Goal: Feedback & Contribution: Leave review/rating

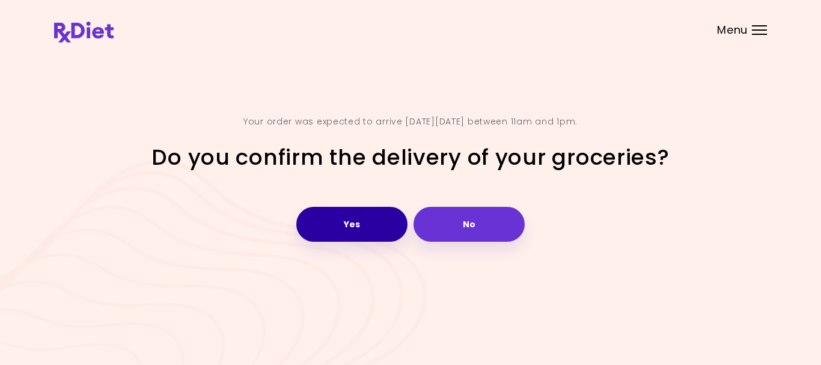
click at [364, 216] on button "Yes" at bounding box center [351, 224] width 111 height 35
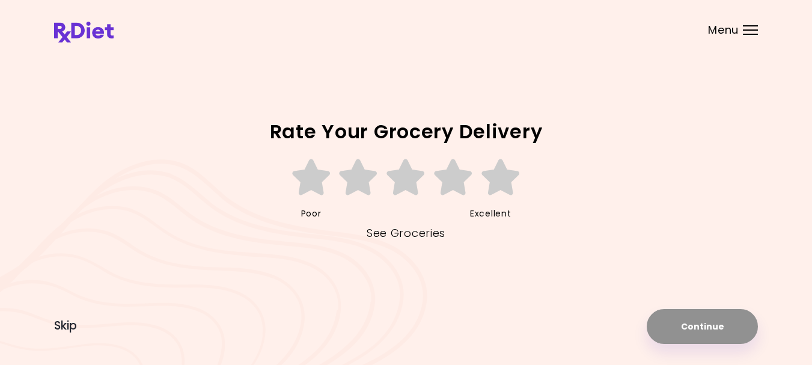
click at [393, 229] on link "See Groceries" at bounding box center [406, 233] width 79 height 19
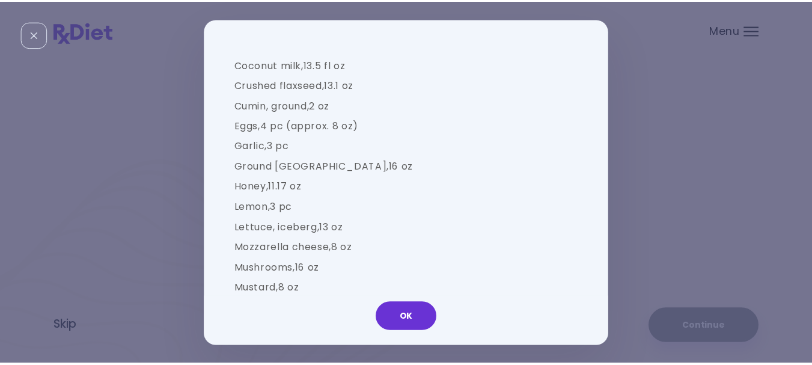
scroll to position [1022, 0]
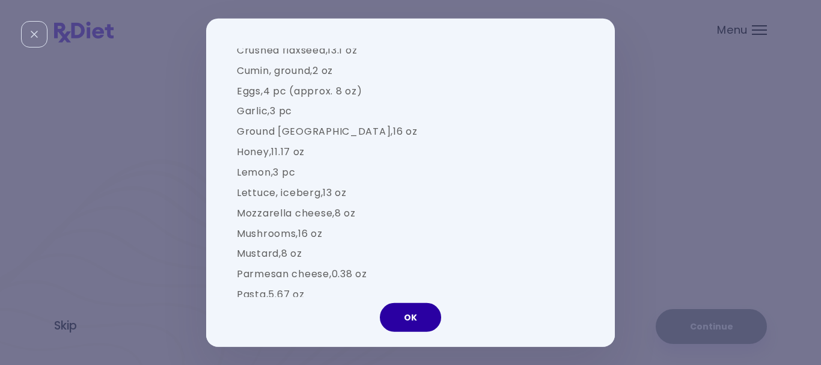
click at [417, 318] on button "OK" at bounding box center [410, 317] width 61 height 29
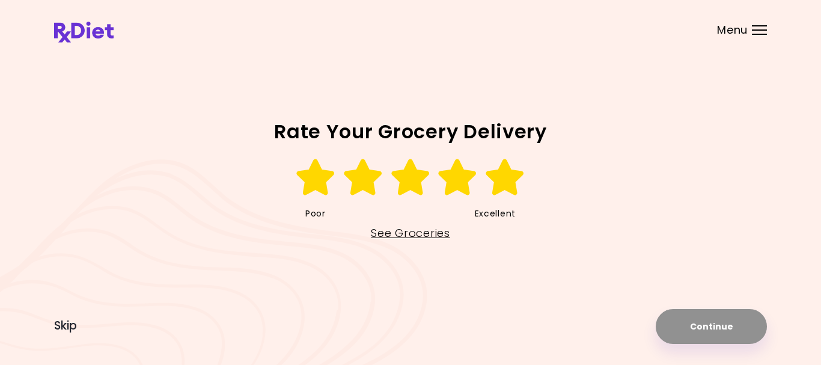
click at [503, 180] on icon at bounding box center [505, 177] width 41 height 36
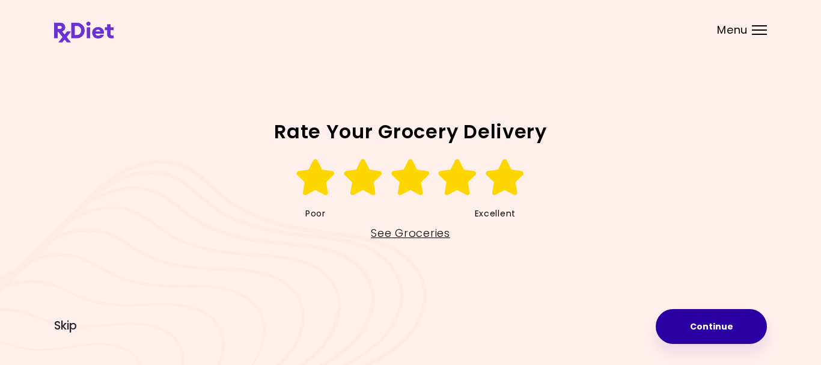
click at [710, 324] on button "Continue" at bounding box center [711, 326] width 111 height 35
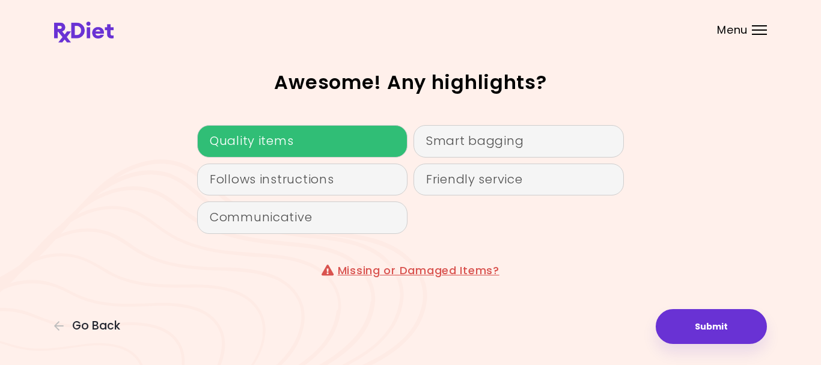
click at [280, 137] on div "Quality items" at bounding box center [302, 141] width 210 height 32
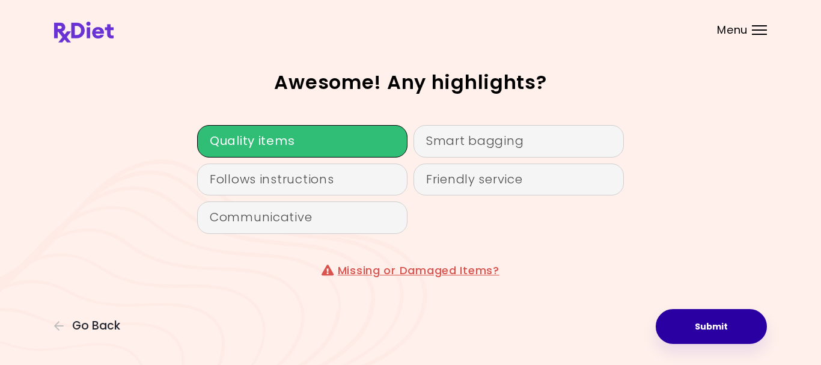
click at [704, 327] on button "Submit" at bounding box center [711, 326] width 111 height 35
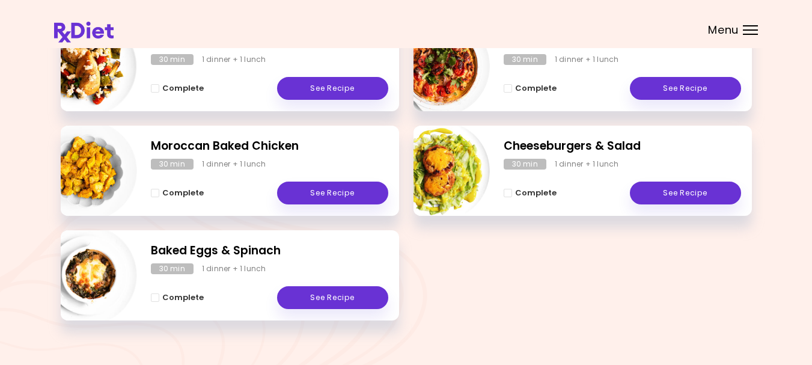
scroll to position [239, 0]
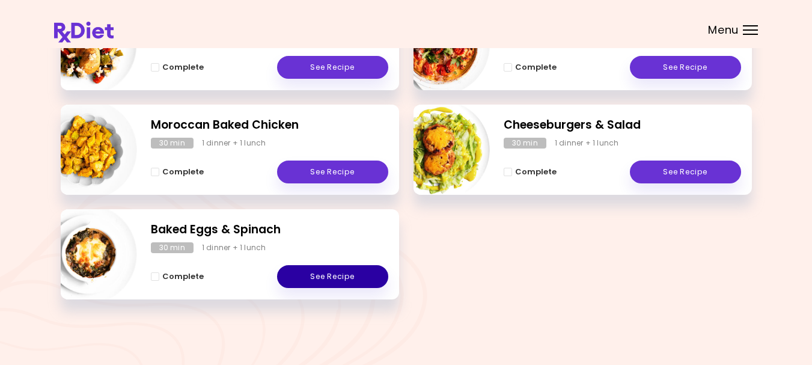
click at [334, 275] on link "See Recipe" at bounding box center [332, 276] width 111 height 23
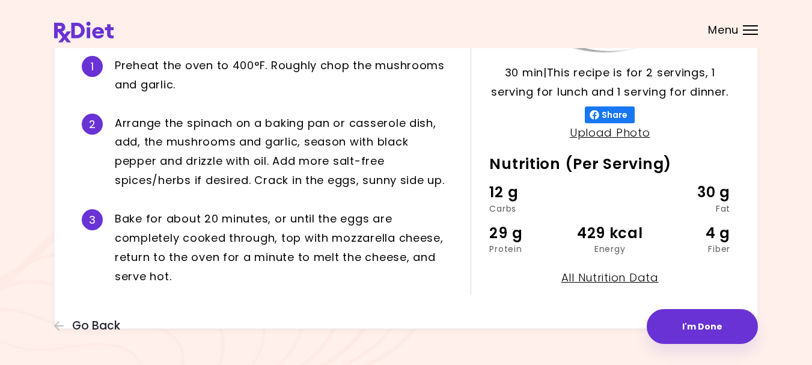
scroll to position [290, 0]
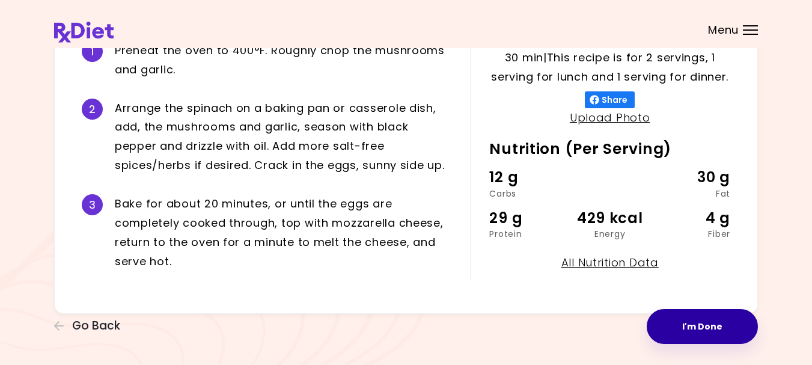
click at [694, 327] on button "I'm Done" at bounding box center [702, 326] width 111 height 35
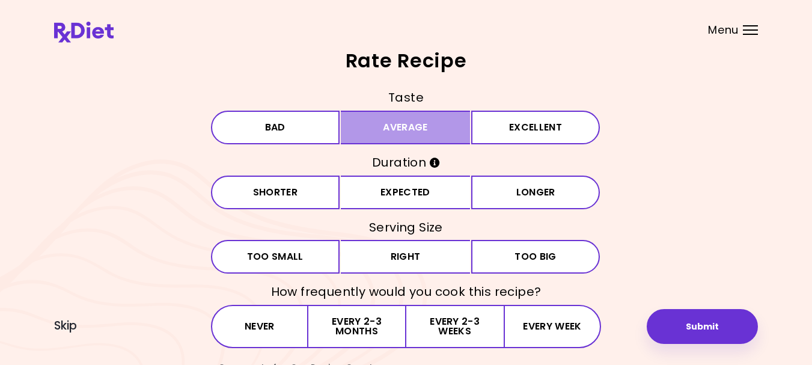
click at [417, 129] on button "Average" at bounding box center [405, 128] width 129 height 34
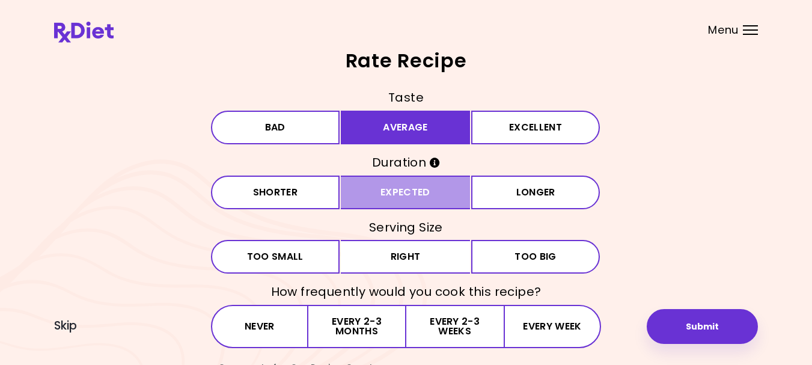
click at [403, 190] on button "Expected" at bounding box center [405, 193] width 129 height 34
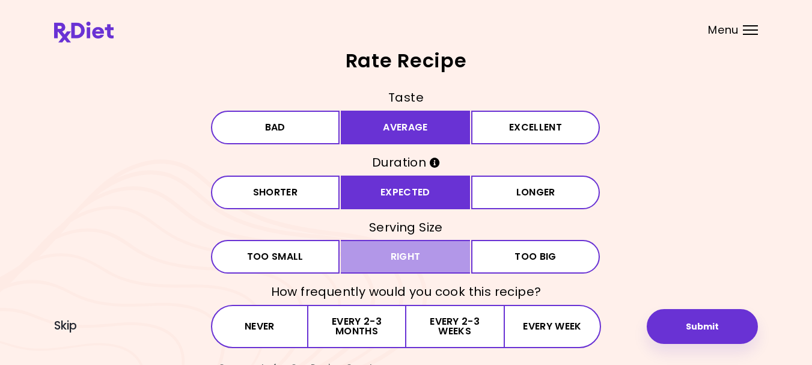
click at [405, 257] on button "Right" at bounding box center [405, 257] width 129 height 34
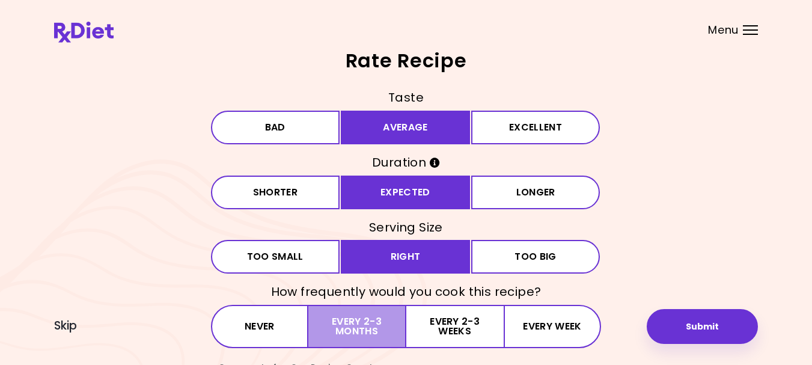
click at [347, 324] on button "Every 2-3 months" at bounding box center [356, 326] width 97 height 43
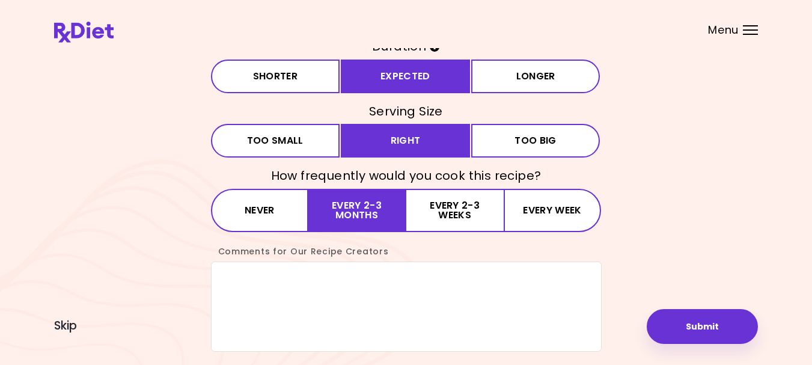
scroll to position [120, 0]
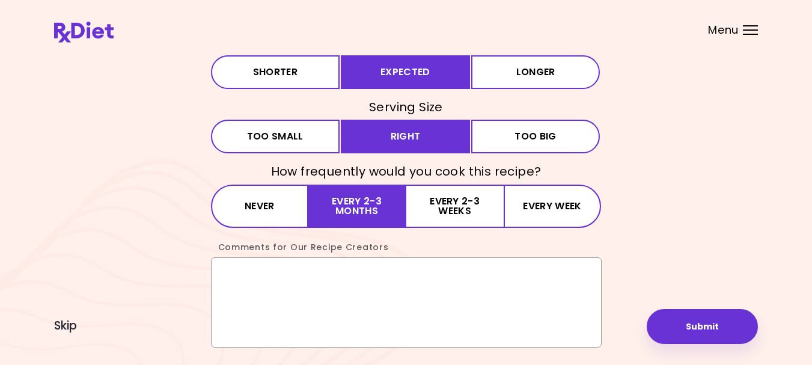
click at [358, 277] on textarea "Comments for Our Recipe Creators" at bounding box center [406, 302] width 391 height 90
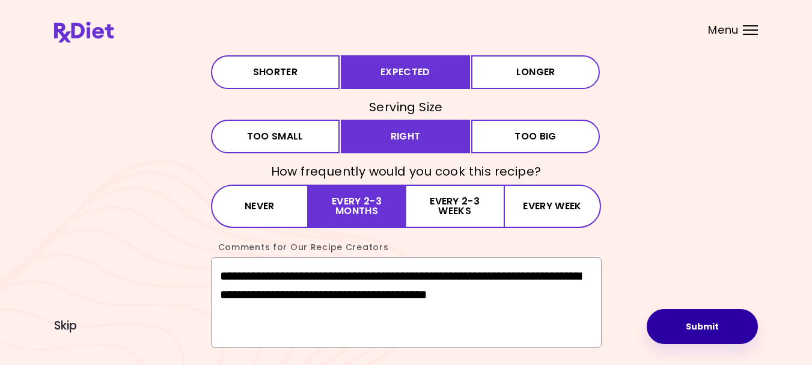
type textarea "**********"
click at [702, 327] on button "Submit" at bounding box center [702, 326] width 111 height 35
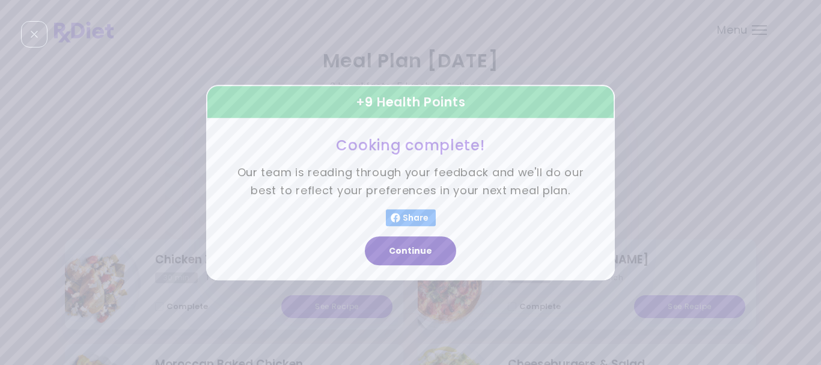
click at [404, 251] on button "Continue" at bounding box center [410, 250] width 91 height 29
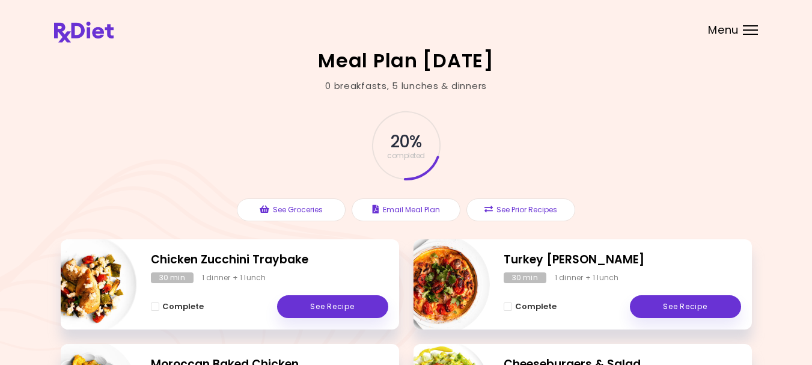
click at [746, 28] on div "Menu" at bounding box center [750, 30] width 15 height 10
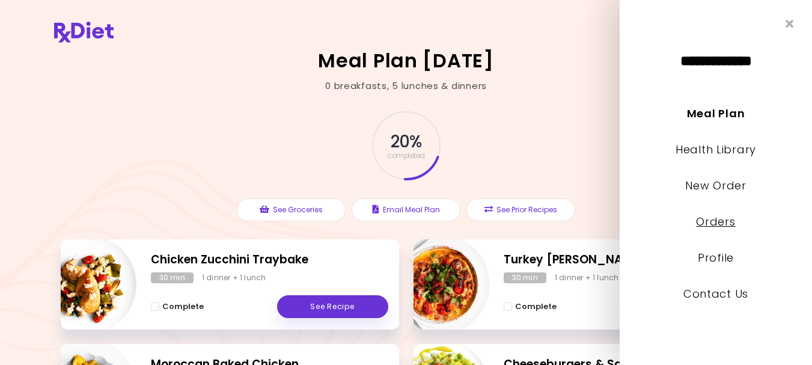
click at [713, 221] on link "Orders" at bounding box center [715, 221] width 39 height 15
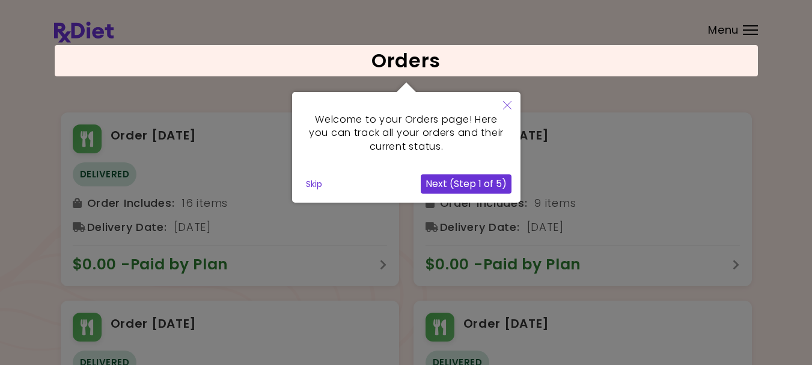
click at [511, 102] on icon "Close" at bounding box center [507, 105] width 8 height 8
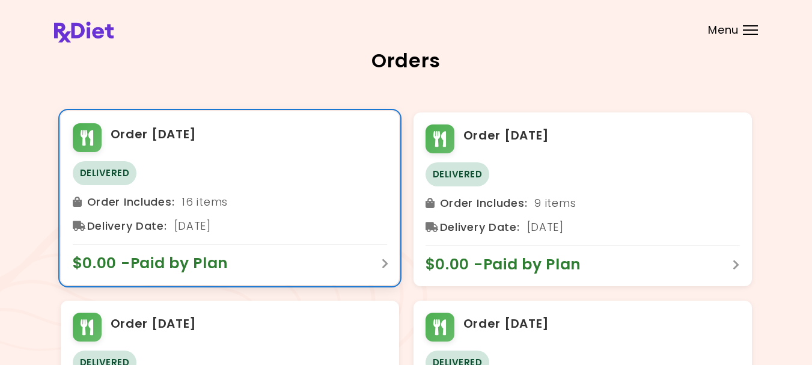
click at [124, 132] on h2 "Order [DATE]" at bounding box center [154, 134] width 87 height 19
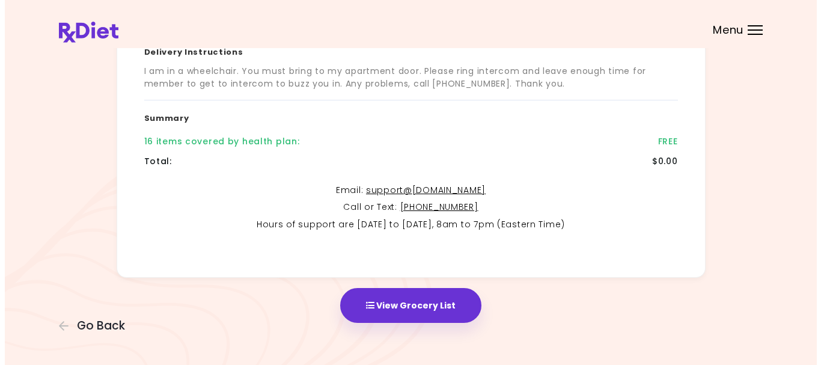
scroll to position [289, 0]
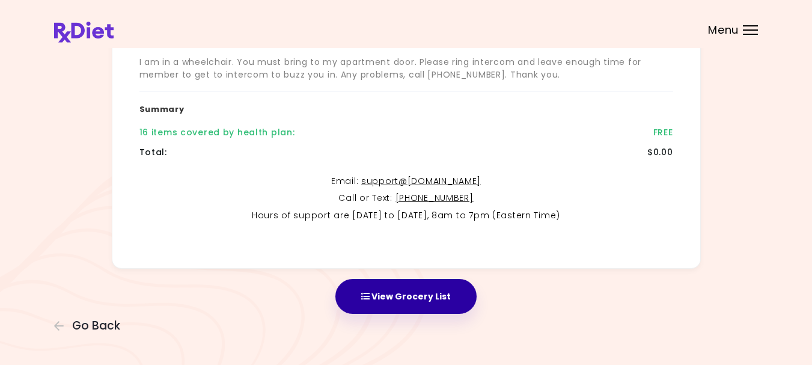
click at [405, 287] on button "View Grocery List" at bounding box center [406, 296] width 141 height 35
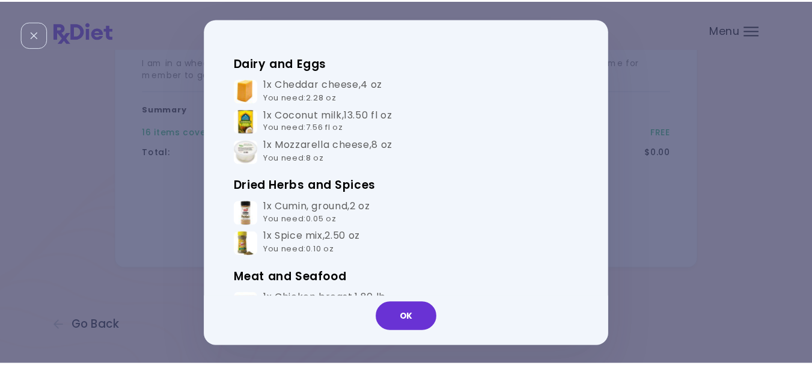
scroll to position [120, 0]
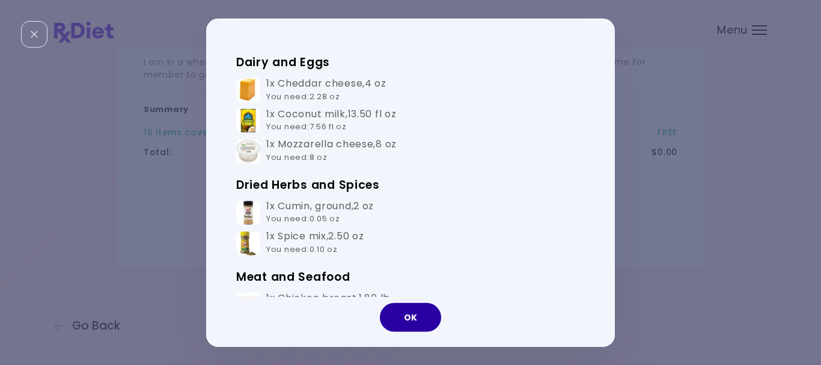
click at [419, 322] on button "OK" at bounding box center [410, 317] width 61 height 29
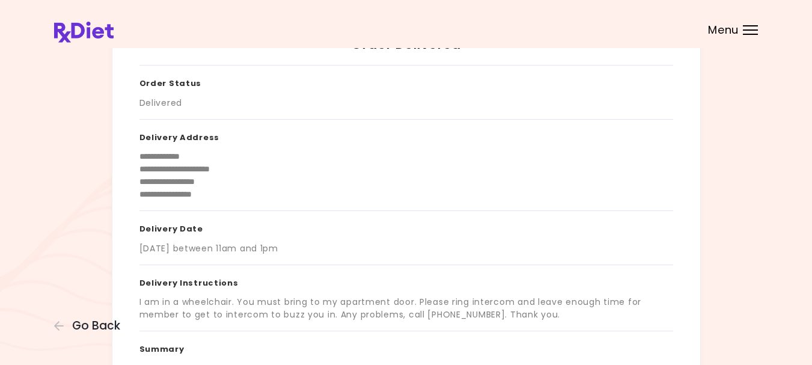
scroll to position [0, 0]
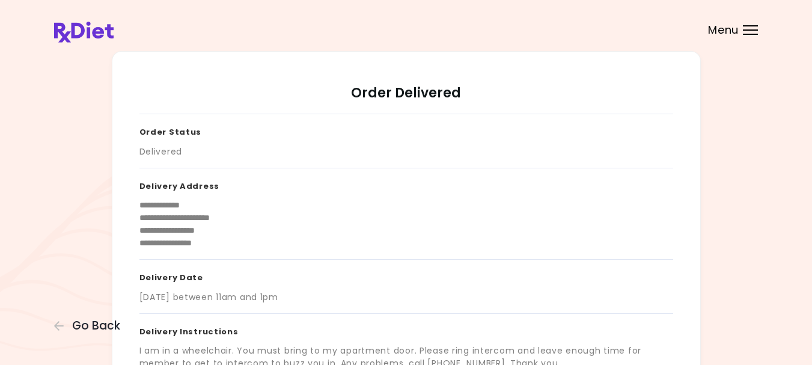
click at [747, 29] on div at bounding box center [750, 29] width 15 height 1
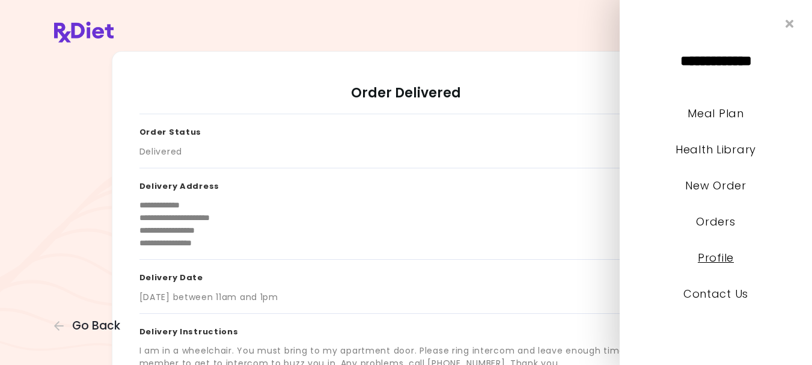
click at [722, 260] on link "Profile" at bounding box center [716, 257] width 36 height 15
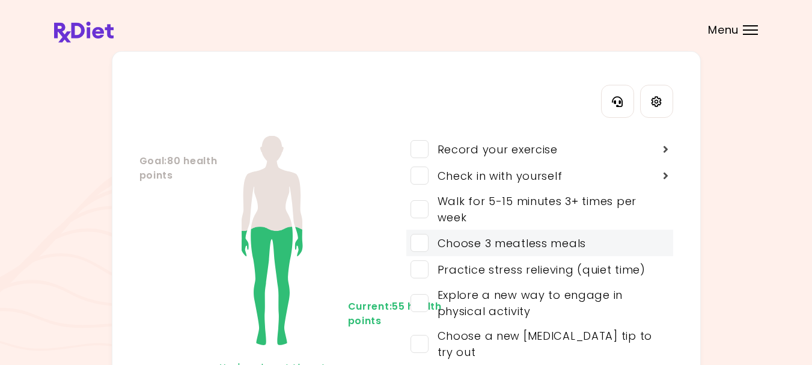
click at [555, 243] on div "Choose 3 meatless meals" at bounding box center [508, 243] width 158 height 16
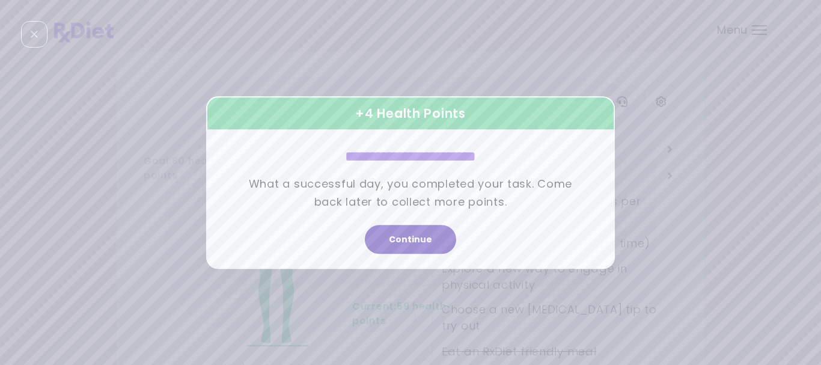
click at [402, 241] on button "Continue" at bounding box center [410, 239] width 91 height 29
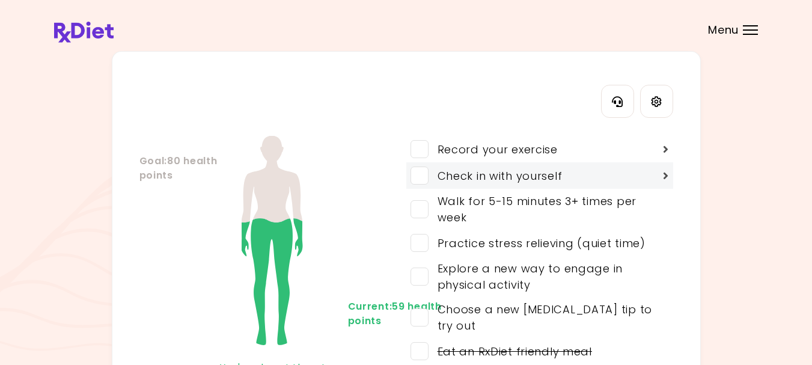
click at [663, 174] on icon at bounding box center [666, 175] width 6 height 11
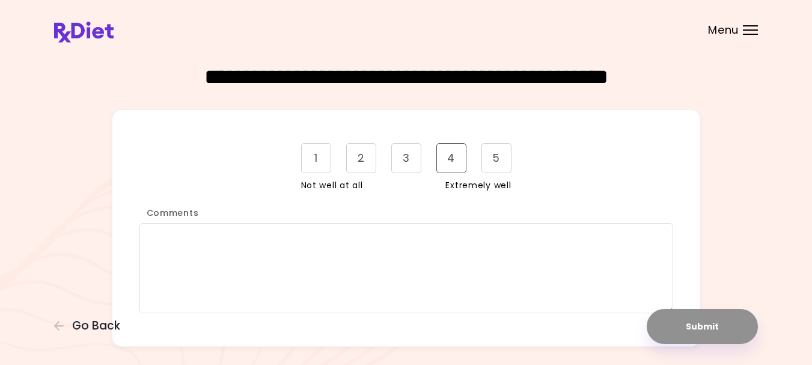
click at [454, 161] on div "4" at bounding box center [452, 158] width 30 height 30
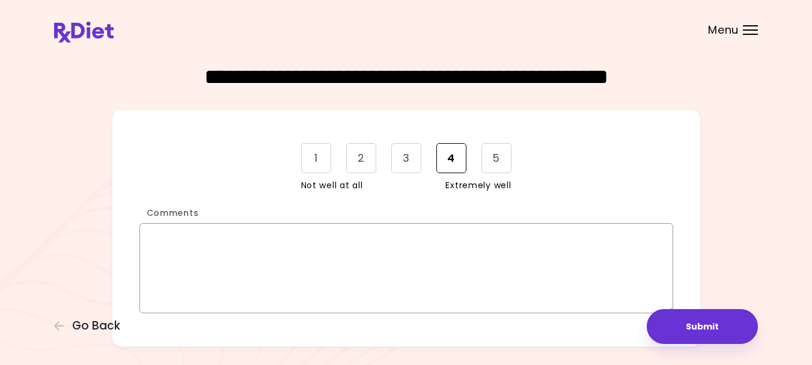
click at [325, 236] on textarea "Comments" at bounding box center [407, 268] width 534 height 90
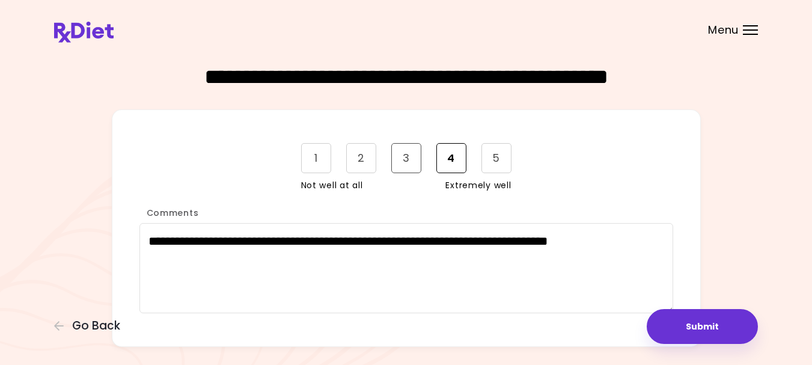
click at [396, 154] on div "3" at bounding box center [406, 158] width 30 height 30
drag, startPoint x: 269, startPoint y: 263, endPoint x: 293, endPoint y: 254, distance: 25.9
click at [269, 262] on textarea "**********" at bounding box center [407, 268] width 534 height 90
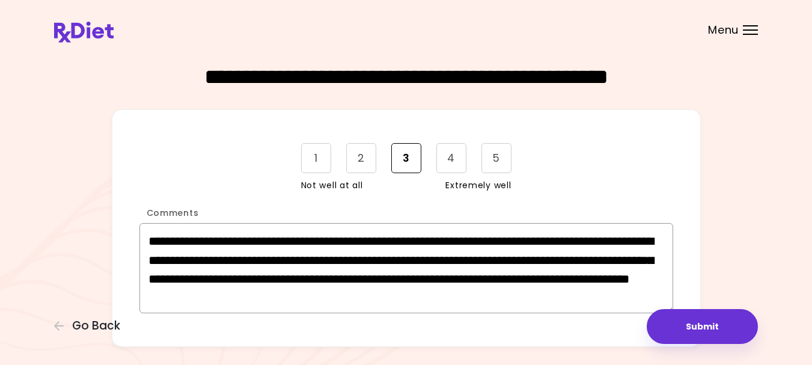
scroll to position [14, 0]
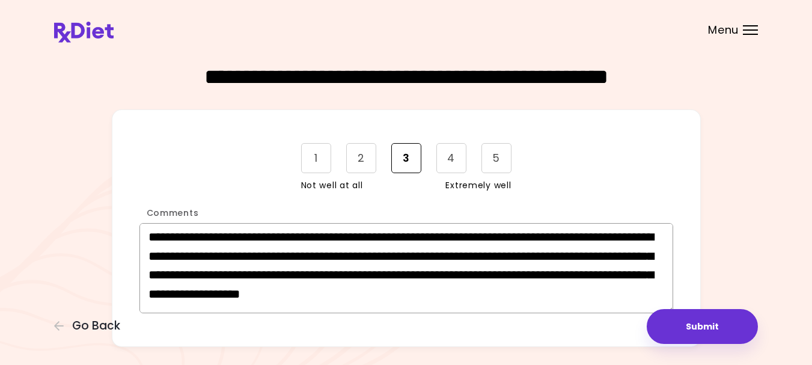
type textarea "**********"
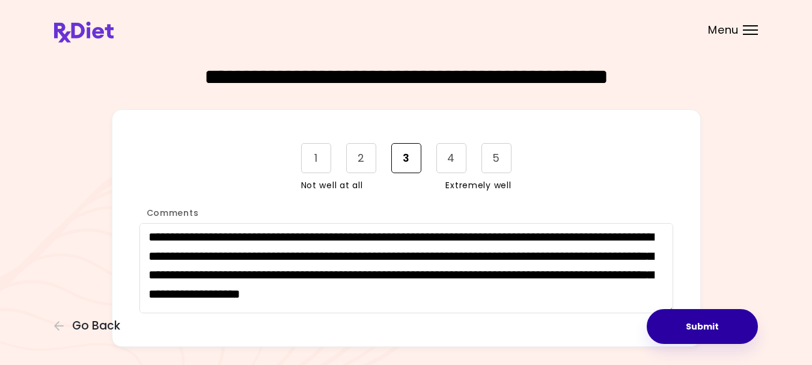
drag, startPoint x: 175, startPoint y: 251, endPoint x: 714, endPoint y: 331, distance: 545.4
click at [714, 331] on button "Submit" at bounding box center [702, 326] width 111 height 35
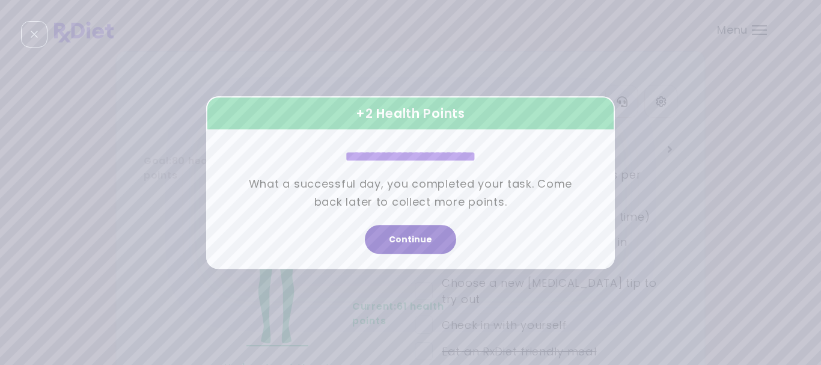
click at [388, 240] on button "Continue" at bounding box center [410, 239] width 91 height 29
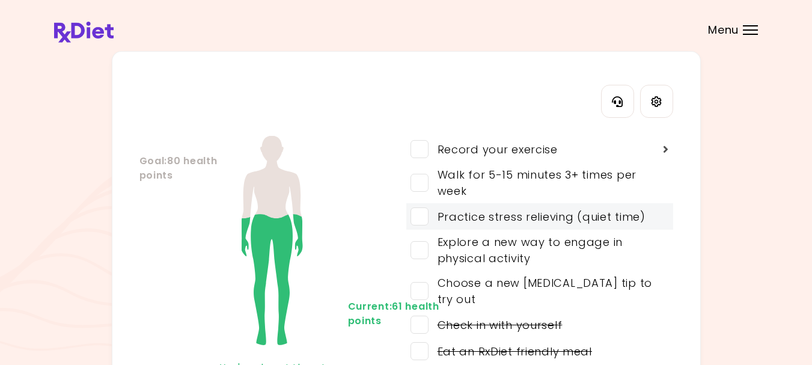
click at [624, 214] on div "Practice stress relieving (quiet time)" at bounding box center [537, 217] width 217 height 16
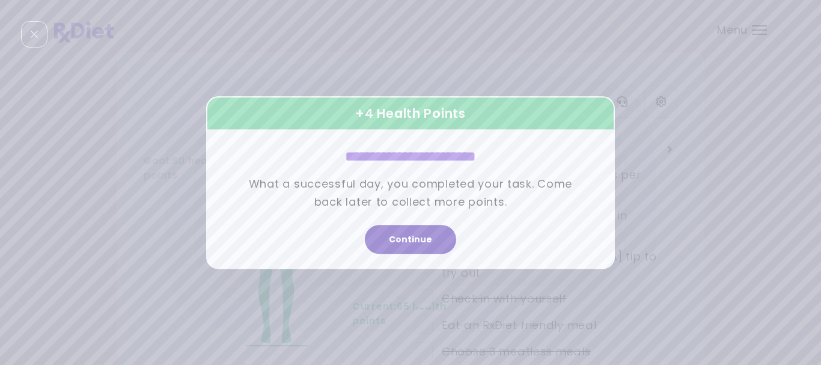
click at [411, 235] on button "Continue" at bounding box center [410, 239] width 91 height 29
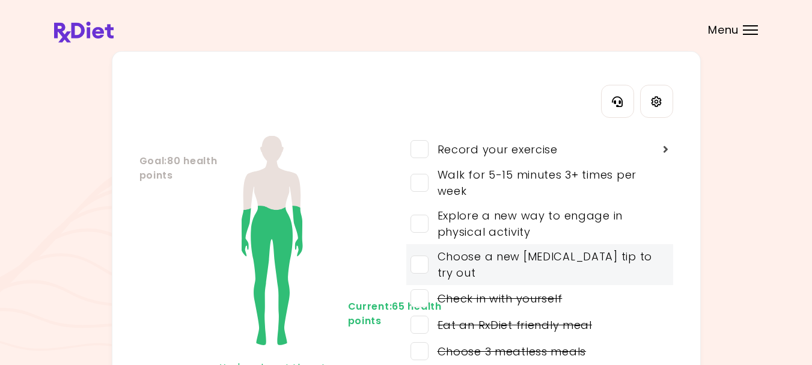
click at [600, 256] on div "Choose a new [MEDICAL_DATA] tip to try out" at bounding box center [544, 264] width 230 height 32
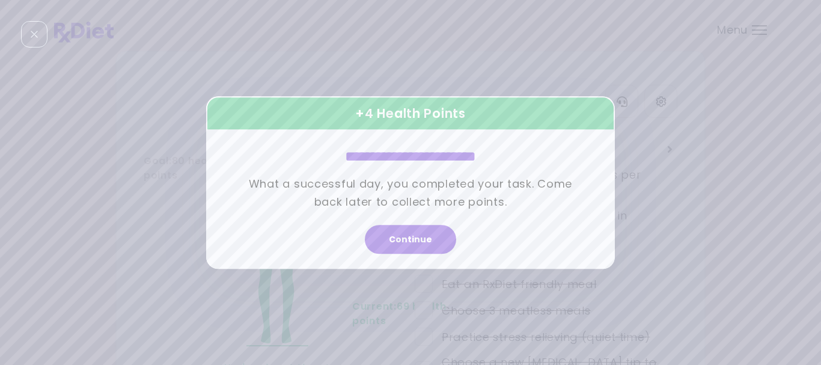
click at [404, 242] on button "Continue" at bounding box center [410, 239] width 91 height 29
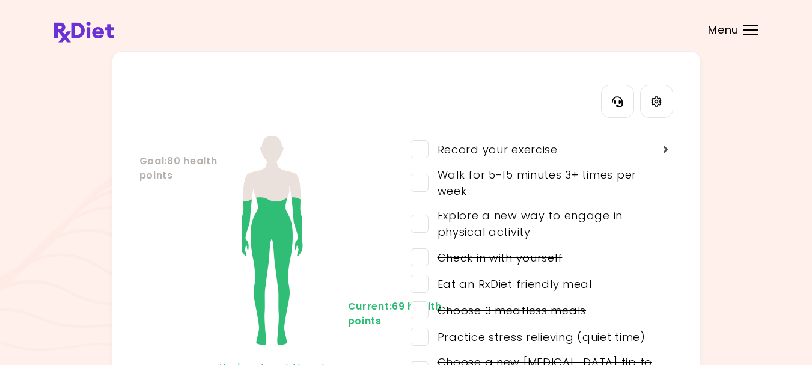
click at [746, 31] on div "Menu" at bounding box center [750, 30] width 15 height 10
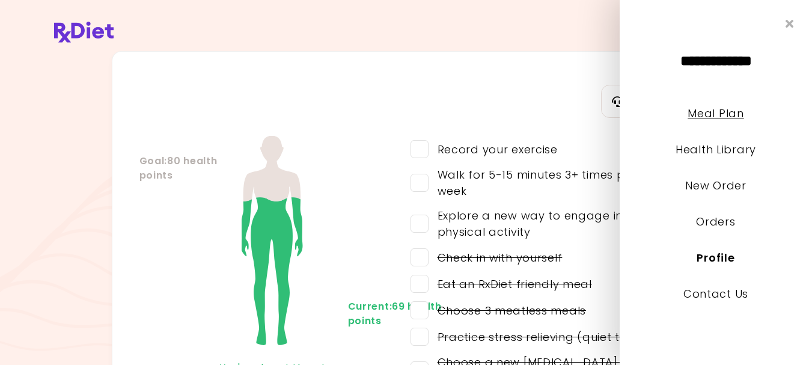
click at [714, 115] on link "Meal Plan" at bounding box center [716, 113] width 56 height 15
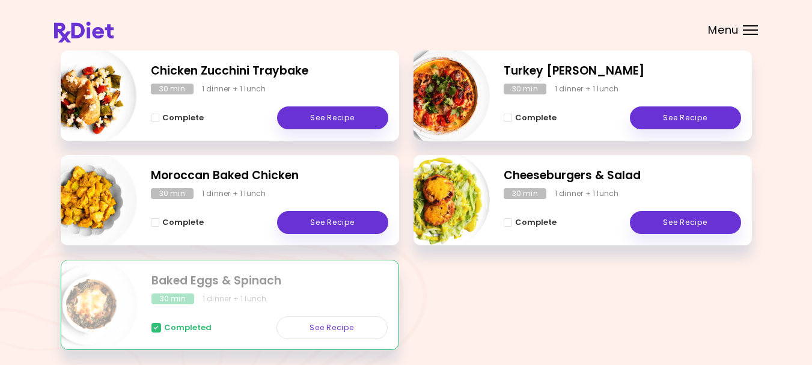
scroll to position [119, 0]
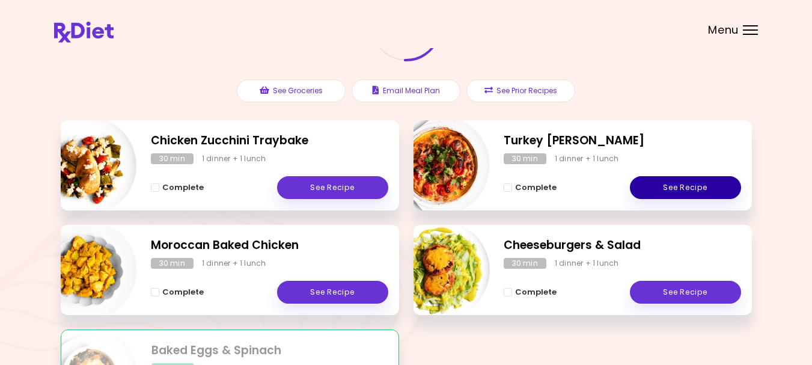
click at [674, 185] on link "See Recipe" at bounding box center [685, 187] width 111 height 23
